Goal: Information Seeking & Learning: Learn about a topic

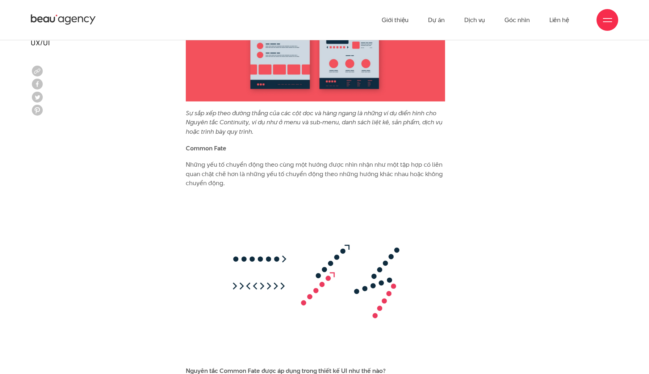
scroll to position [4899, 0]
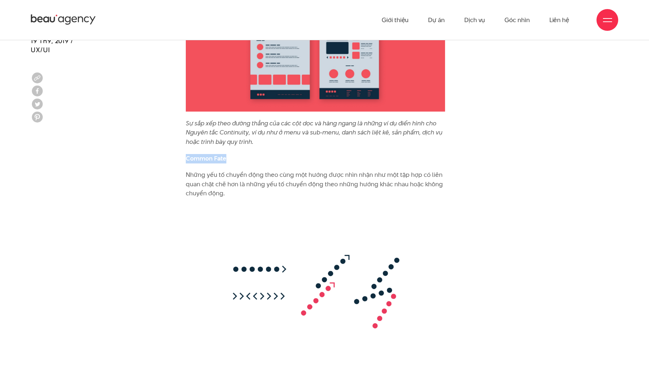
drag, startPoint x: 186, startPoint y: 139, endPoint x: 242, endPoint y: 138, distance: 56.2
click at [242, 154] on p "Common Fate" at bounding box center [315, 158] width 259 height 9
copy b "Common Fate"
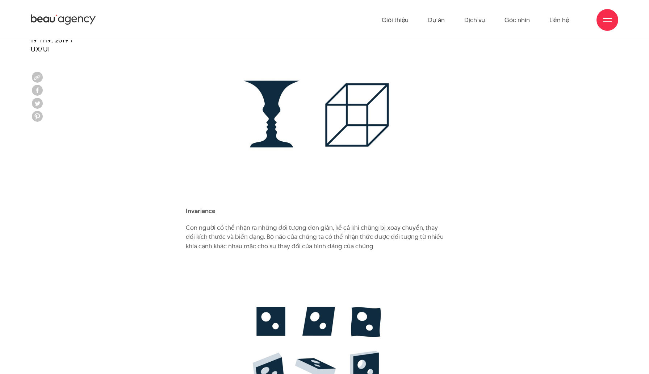
scroll to position [1817, 0]
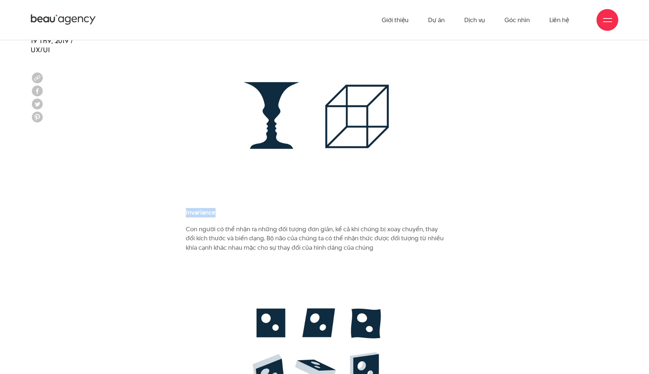
drag, startPoint x: 186, startPoint y: 211, endPoint x: 232, endPoint y: 212, distance: 46.0
click at [232, 212] on p "Invariance" at bounding box center [315, 212] width 259 height 9
copy b "Invariance"
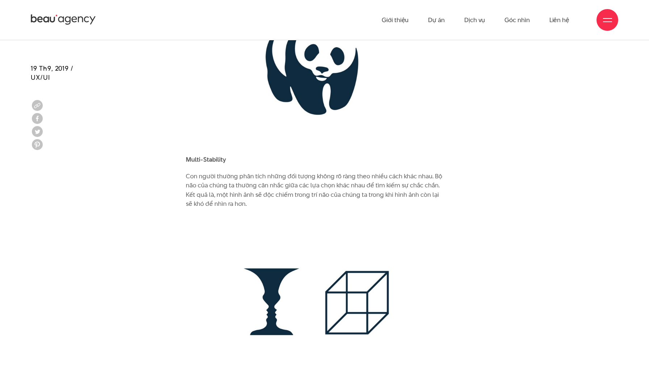
scroll to position [1625, 0]
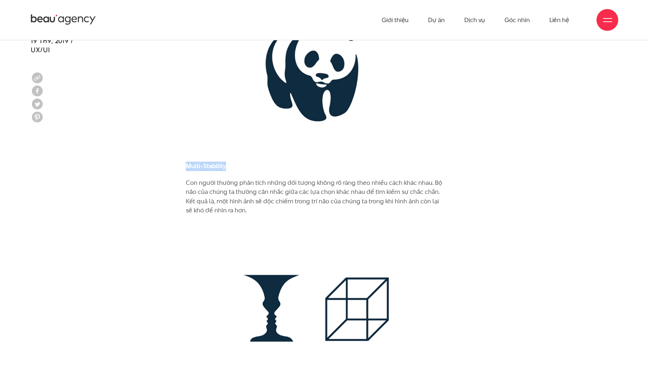
drag, startPoint x: 186, startPoint y: 165, endPoint x: 240, endPoint y: 166, distance: 54.0
click at [240, 166] on p "Multi-Stability" at bounding box center [315, 166] width 259 height 9
copy b "Multi-Stability"
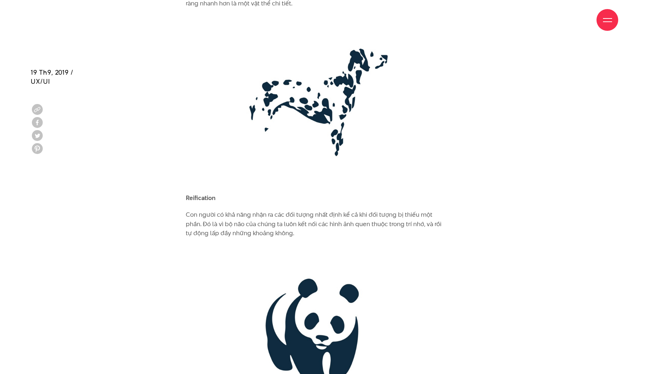
scroll to position [1396, 0]
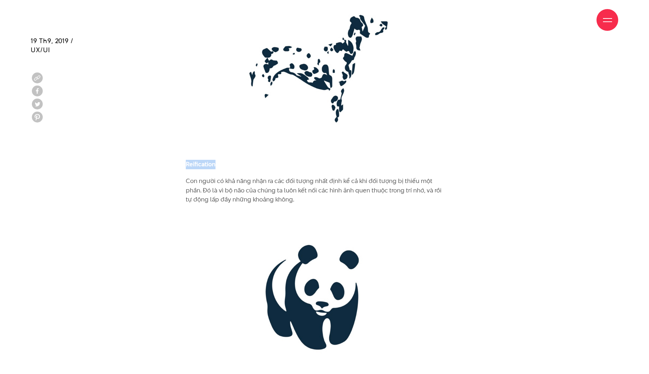
drag, startPoint x: 187, startPoint y: 163, endPoint x: 248, endPoint y: 166, distance: 61.6
click at [248, 166] on p "Reification" at bounding box center [315, 164] width 259 height 9
copy b "Reification"
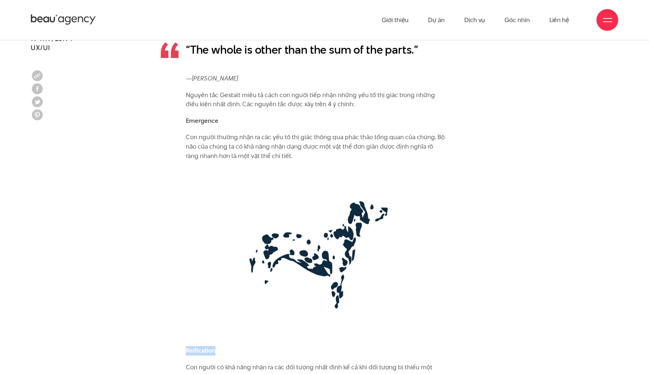
scroll to position [1206, 0]
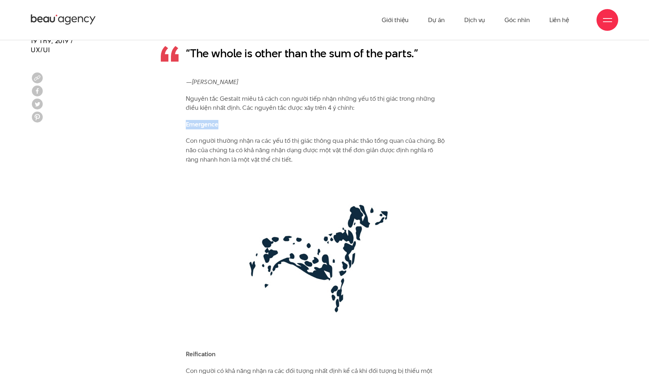
drag, startPoint x: 186, startPoint y: 123, endPoint x: 236, endPoint y: 125, distance: 50.4
click at [236, 125] on p "Emergence" at bounding box center [315, 124] width 259 height 9
copy b "Emergence"
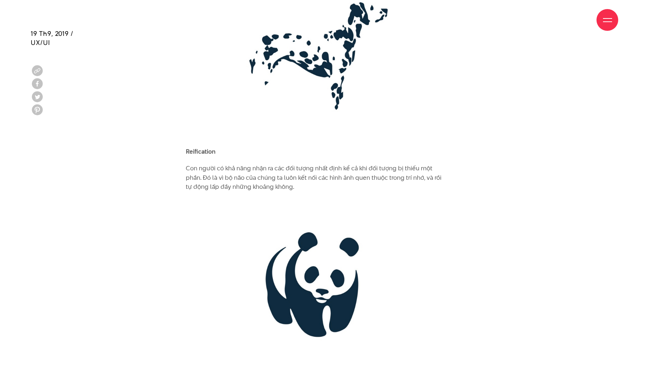
scroll to position [1421, 0]
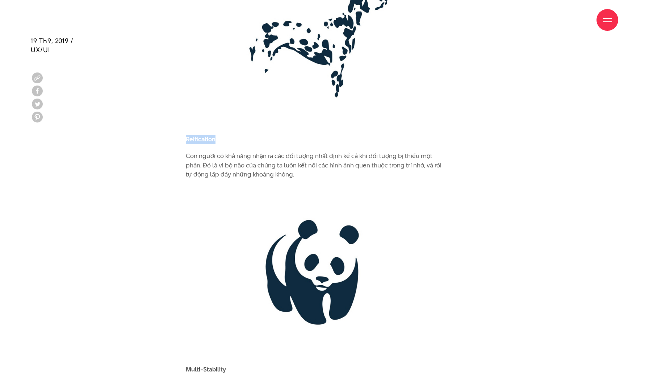
drag, startPoint x: 187, startPoint y: 139, endPoint x: 230, endPoint y: 139, distance: 43.5
click at [230, 139] on p "Reification" at bounding box center [315, 139] width 259 height 9
copy b "Reification"
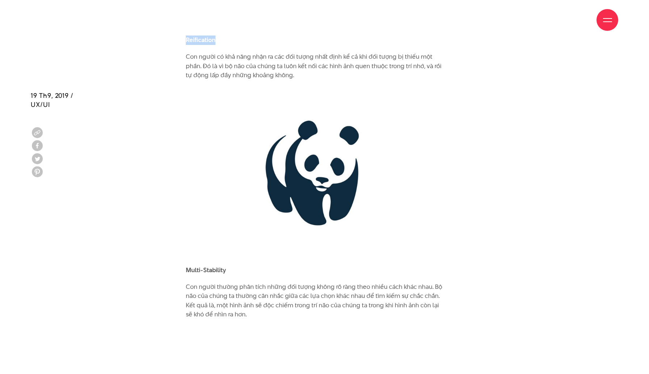
scroll to position [1576, 0]
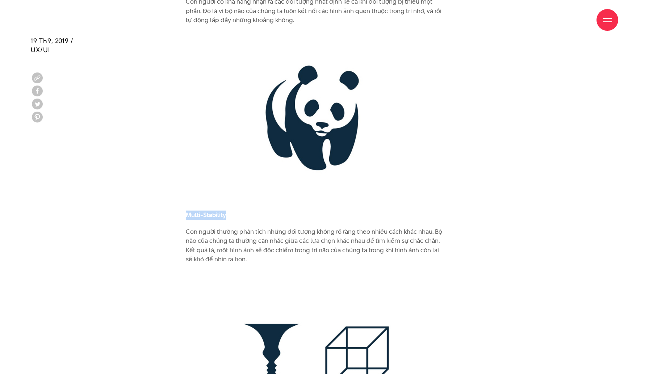
drag, startPoint x: 186, startPoint y: 213, endPoint x: 241, endPoint y: 213, distance: 54.7
click at [241, 213] on p "Multi-Stability" at bounding box center [315, 214] width 259 height 9
click at [213, 215] on b "Multi-Stability" at bounding box center [206, 214] width 40 height 9
drag, startPoint x: 185, startPoint y: 215, endPoint x: 218, endPoint y: 216, distance: 32.6
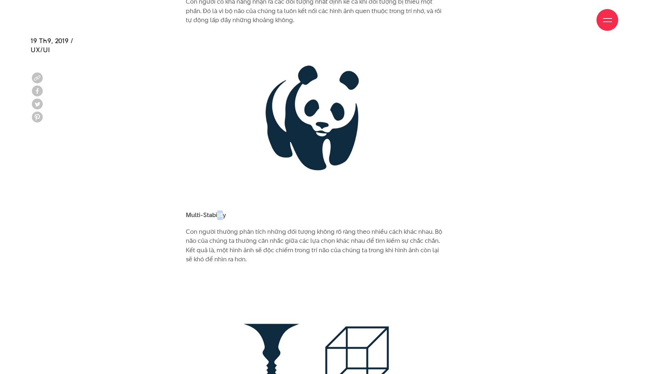
drag, startPoint x: 218, startPoint y: 216, endPoint x: 224, endPoint y: 215, distance: 5.8
click at [224, 215] on b "Multi-Stability" at bounding box center [206, 214] width 40 height 9
click at [188, 214] on b "Multi-Stability" at bounding box center [206, 214] width 40 height 9
drag, startPoint x: 186, startPoint y: 214, endPoint x: 241, endPoint y: 217, distance: 54.7
click at [241, 217] on p "Multi-Stability" at bounding box center [315, 214] width 259 height 9
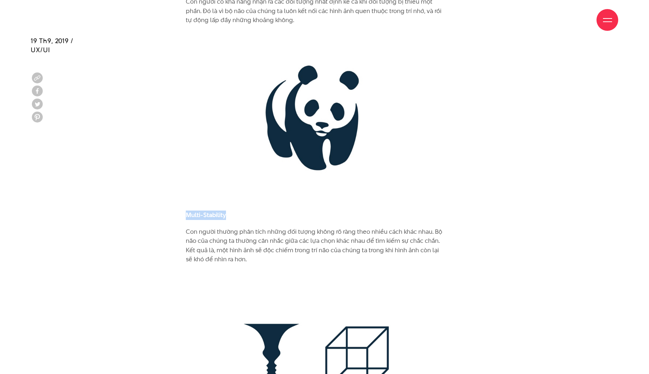
copy b "Multi-Stability"
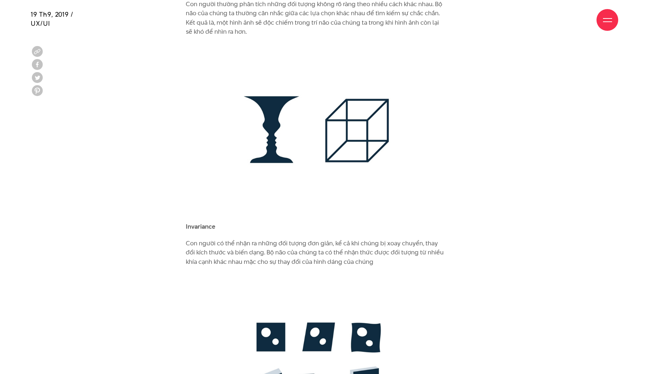
scroll to position [1860, 0]
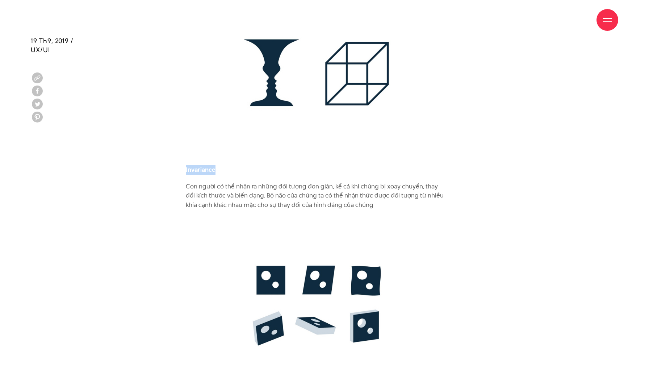
drag, startPoint x: 186, startPoint y: 169, endPoint x: 247, endPoint y: 170, distance: 61.2
click at [247, 170] on p "Invariance" at bounding box center [315, 169] width 259 height 9
copy b "Invariance"
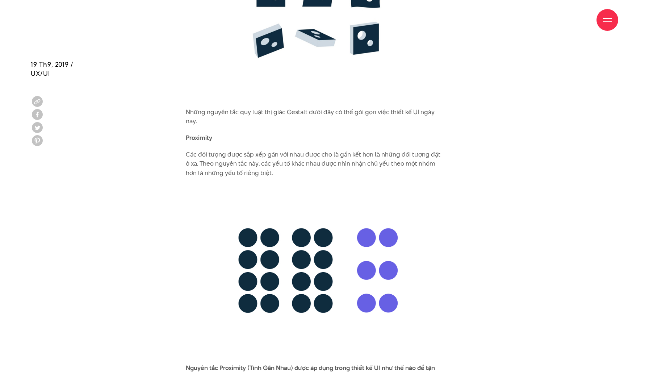
scroll to position [2173, 0]
